Goal: Check status: Check status

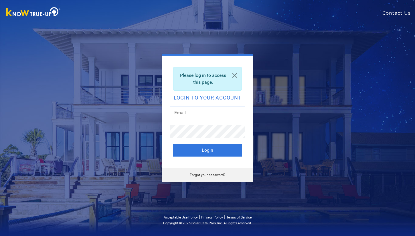
click at [205, 115] on input "text" at bounding box center [208, 112] width 76 height 13
type input "robbiescheidt@gmail.com"
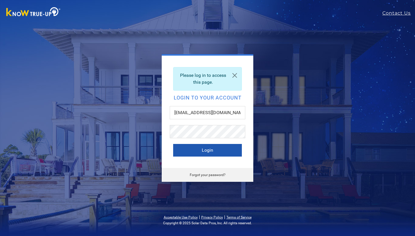
click at [211, 155] on button "Login" at bounding box center [207, 150] width 69 height 13
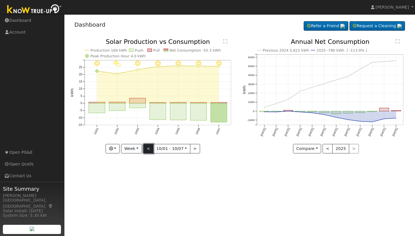
click at [150, 148] on button "<" at bounding box center [148, 149] width 10 height 10
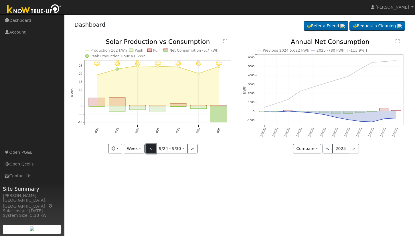
click at [152, 149] on button "<" at bounding box center [151, 149] width 10 height 10
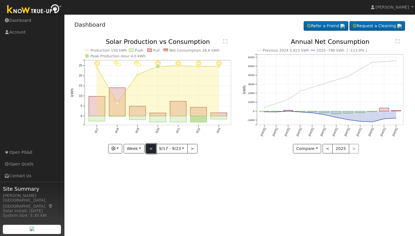
click at [149, 148] on button "<" at bounding box center [151, 149] width 10 height 10
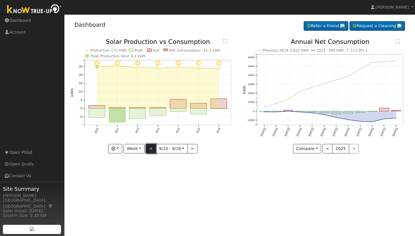
click at [149, 148] on button "<" at bounding box center [151, 149] width 10 height 10
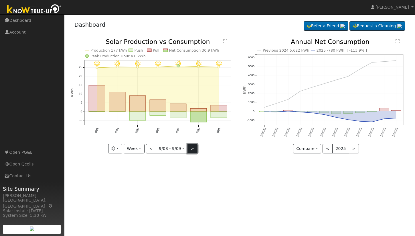
click at [192, 151] on button ">" at bounding box center [192, 149] width 10 height 10
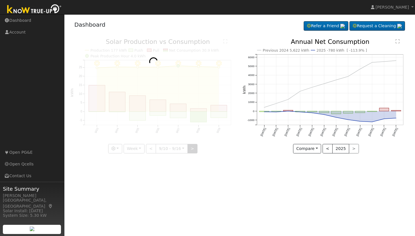
click at [192, 151] on div at bounding box center [153, 96] width 166 height 114
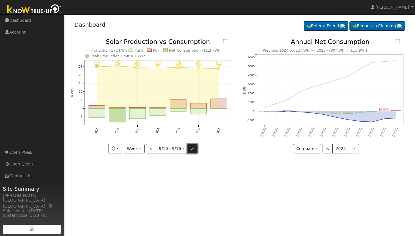
click at [192, 151] on button ">" at bounding box center [192, 149] width 10 height 10
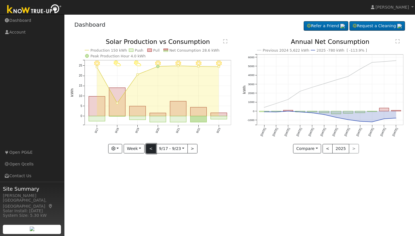
click at [153, 149] on button "<" at bounding box center [151, 149] width 10 height 10
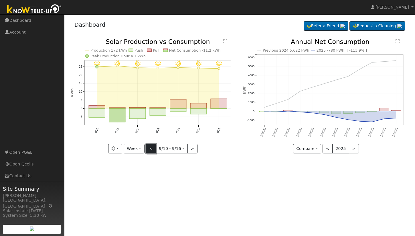
click at [152, 149] on button "<" at bounding box center [151, 149] width 10 height 10
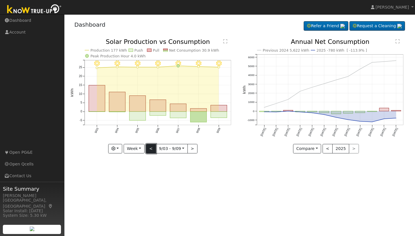
click at [152, 149] on button "<" at bounding box center [151, 149] width 10 height 10
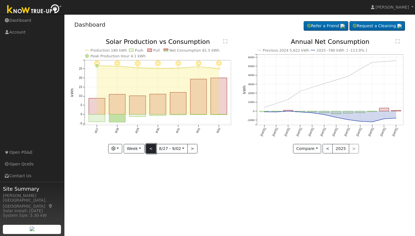
click at [149, 149] on button "<" at bounding box center [151, 149] width 10 height 10
type input "[DATE]"
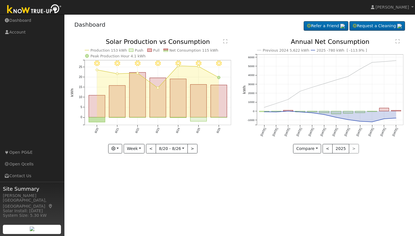
click at [220, 216] on div "User Profile First name Last name Email Email Notifications No Emails No Emails…" at bounding box center [239, 124] width 351 height 221
